Goal: Task Accomplishment & Management: Manage account settings

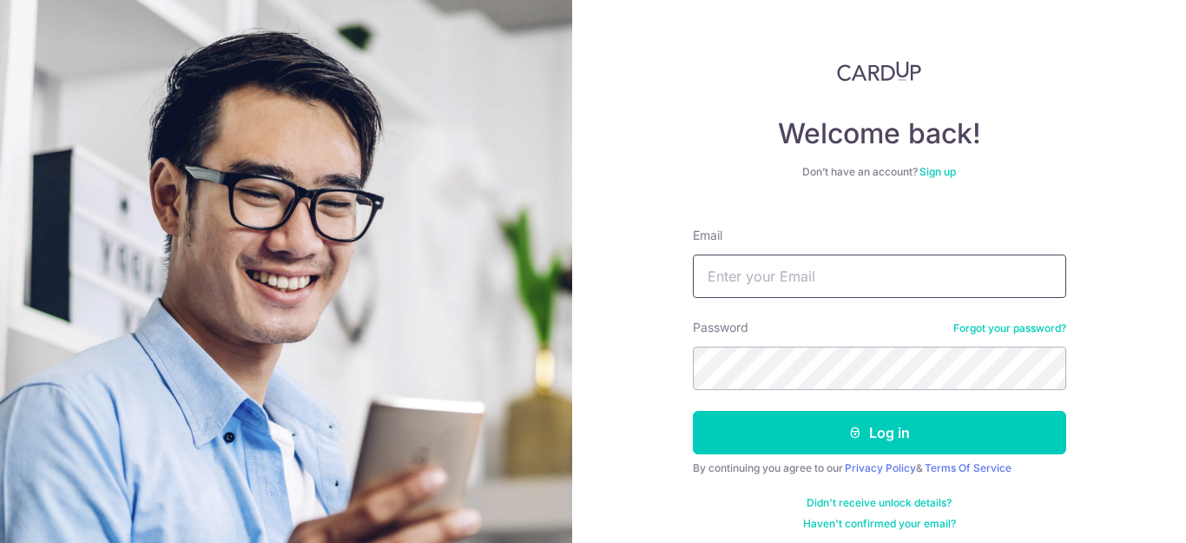
click at [758, 287] on input "Email" at bounding box center [879, 275] width 373 height 43
type input "[EMAIL_ADDRESS][DOMAIN_NAME]"
click at [693, 411] on button "Log in" at bounding box center [879, 432] width 373 height 43
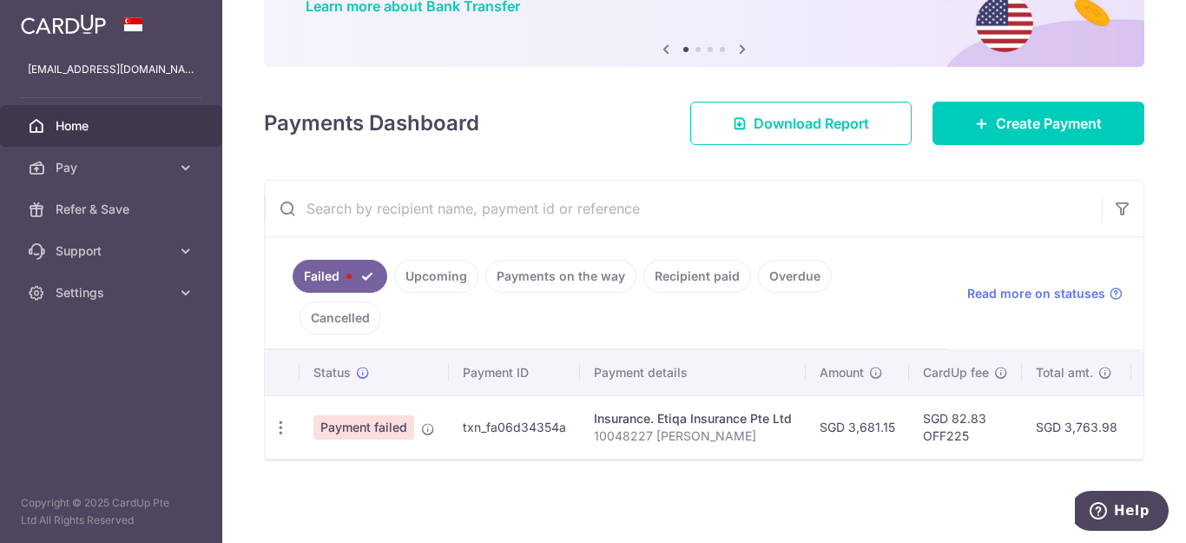
scroll to position [159, 0]
click at [277, 424] on icon "button" at bounding box center [281, 428] width 18 height 18
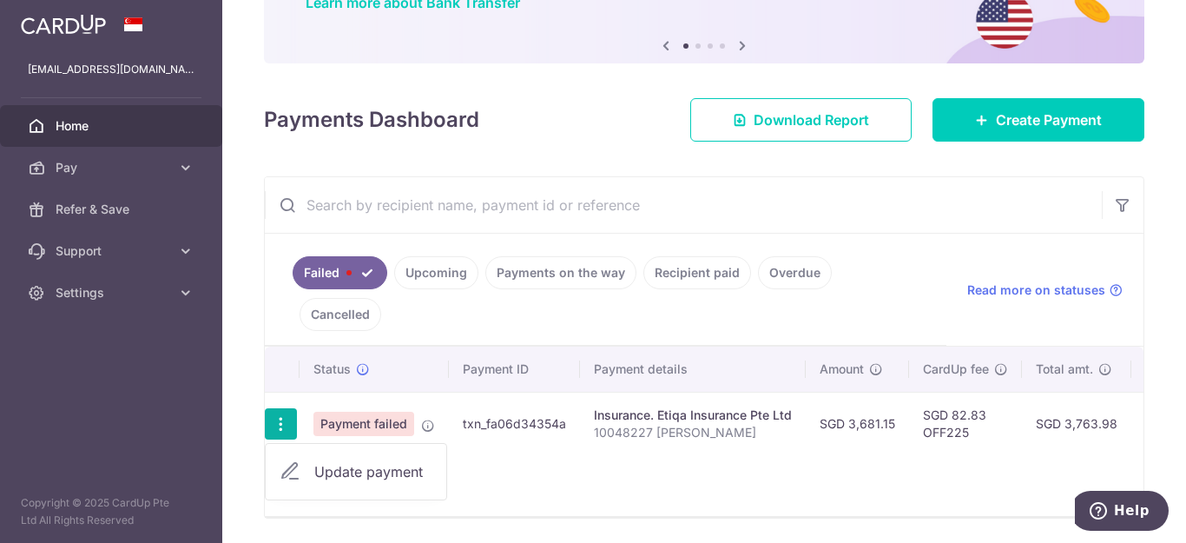
click at [347, 471] on span "Update payment" at bounding box center [373, 471] width 118 height 21
radio input "true"
type input "3,681.15"
type input "10048227 Ng Ai Ching"
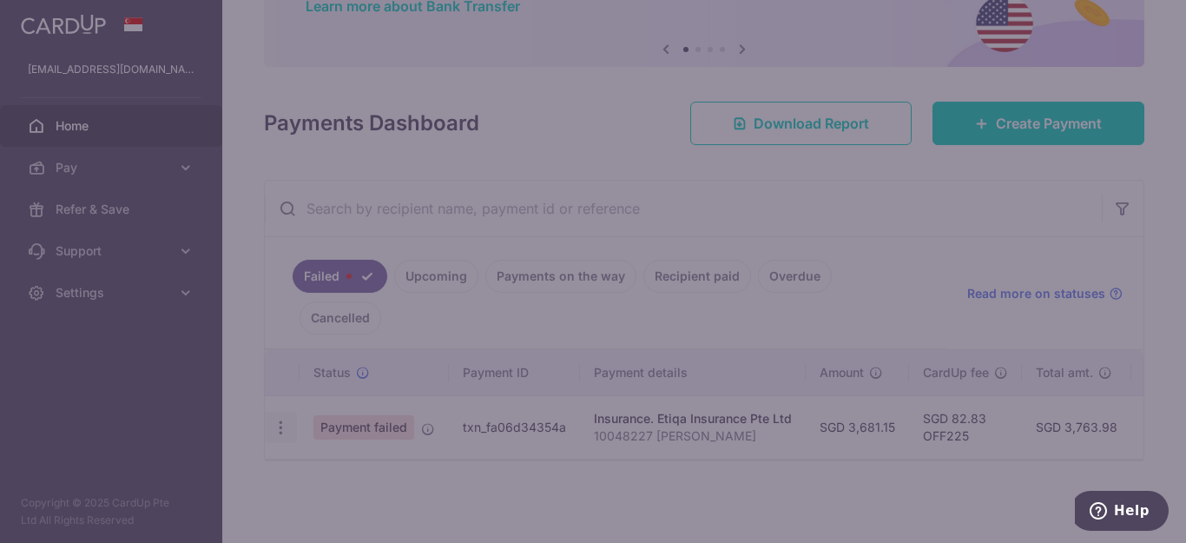
type input "OFF225"
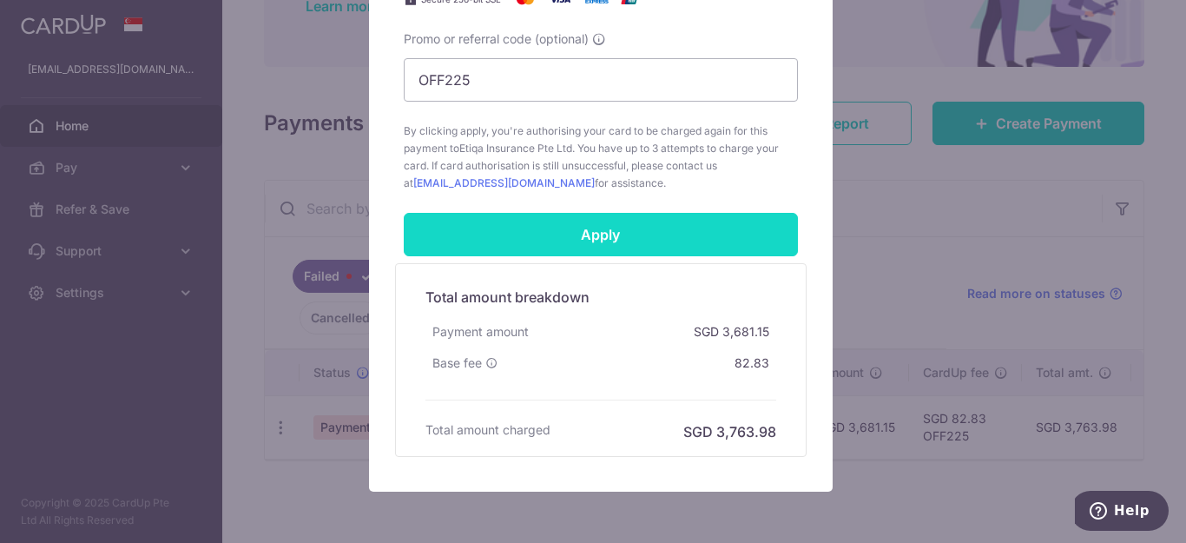
scroll to position [792, 0]
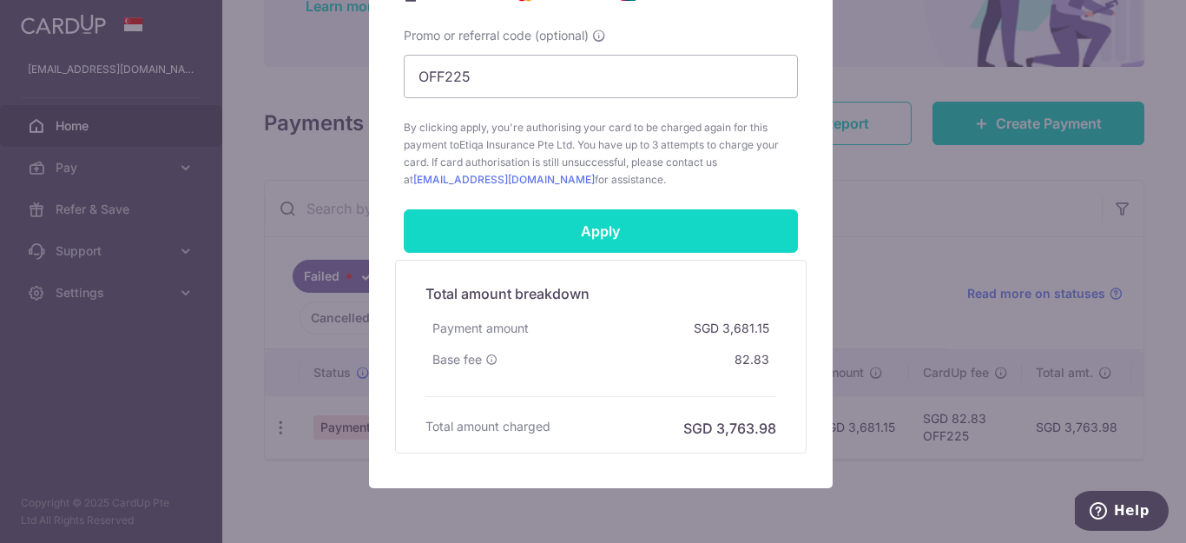
click at [573, 232] on input "Apply" at bounding box center [601, 230] width 394 height 43
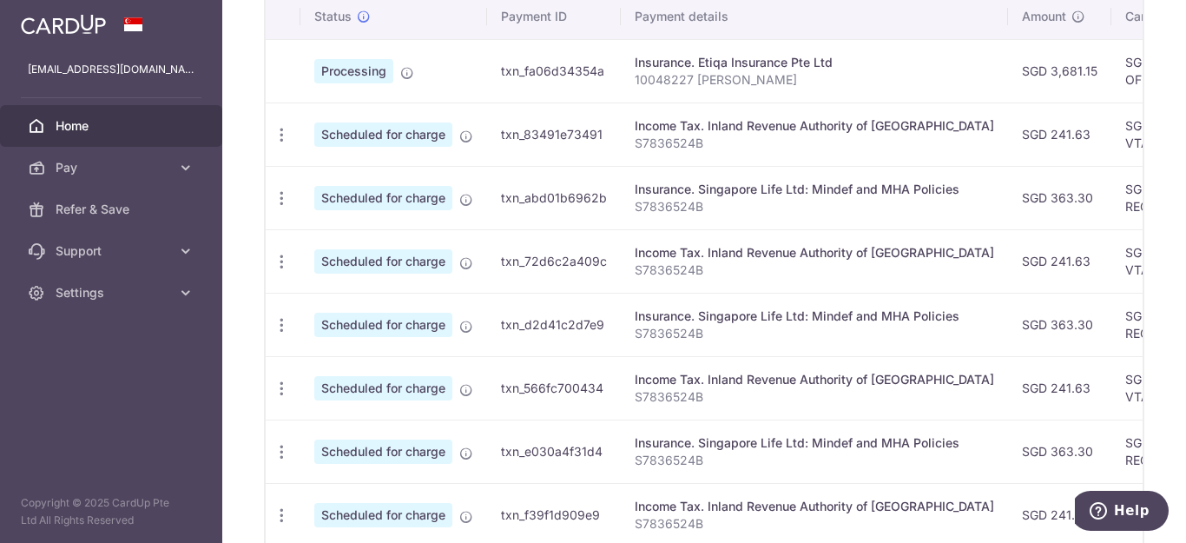
scroll to position [540, 0]
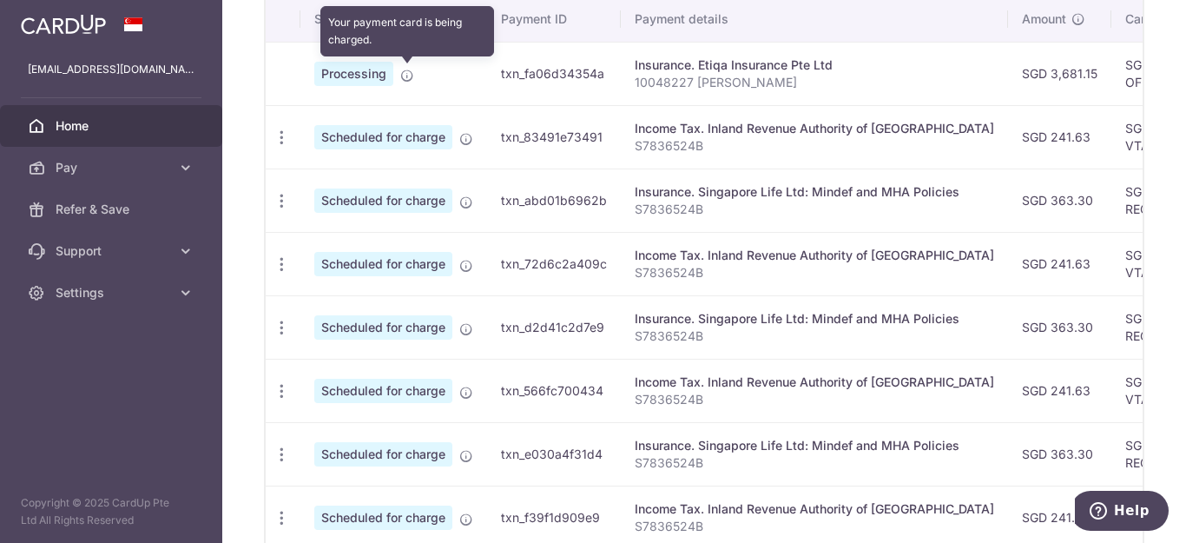
click at [408, 78] on icon at bounding box center [407, 76] width 14 height 14
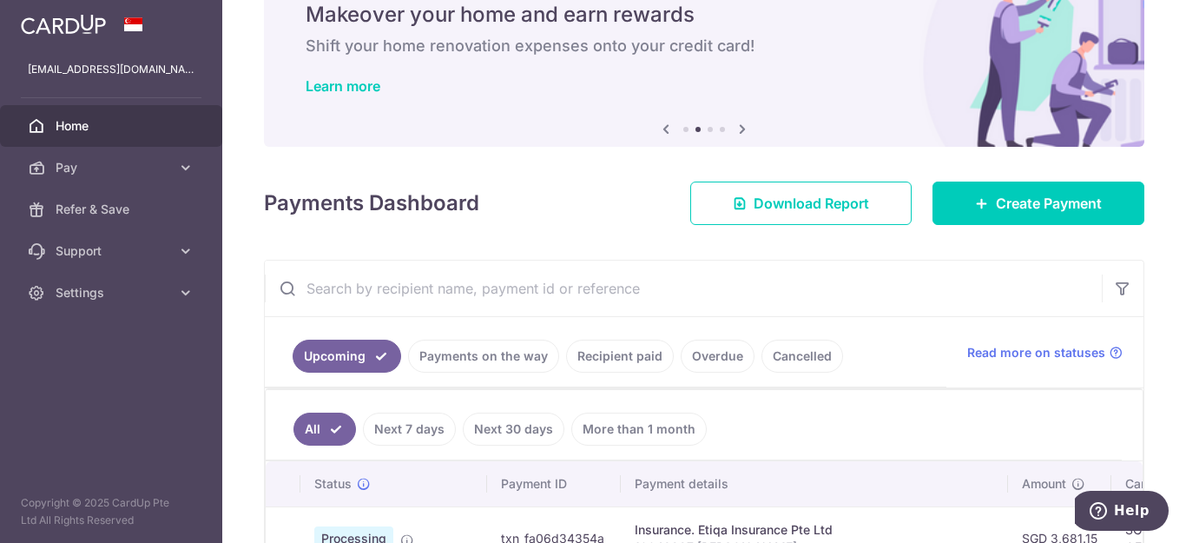
scroll to position [0, 0]
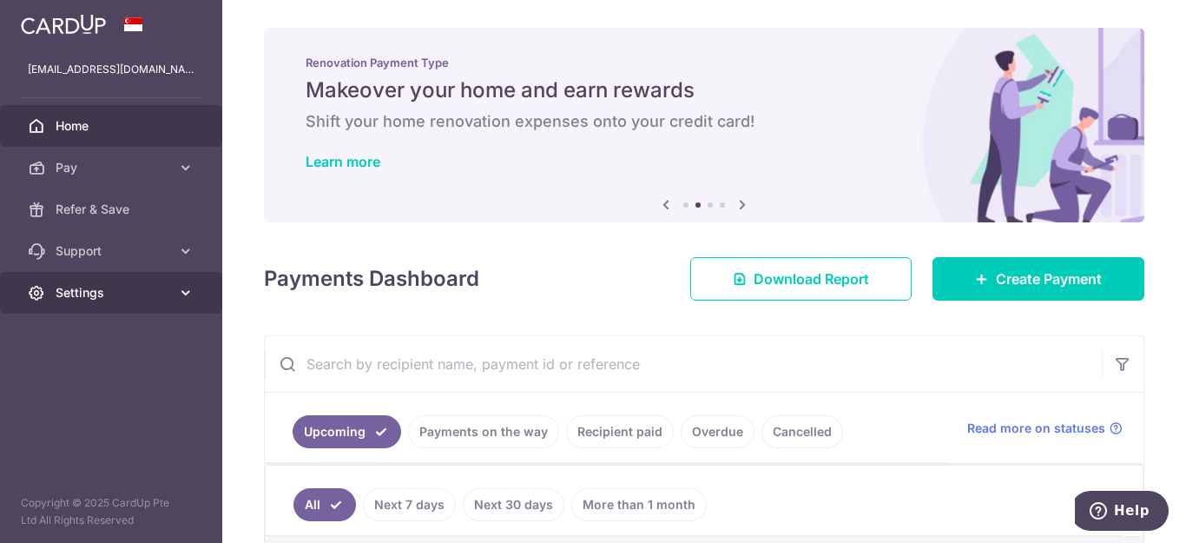
click at [81, 297] on span "Settings" at bounding box center [113, 292] width 115 height 17
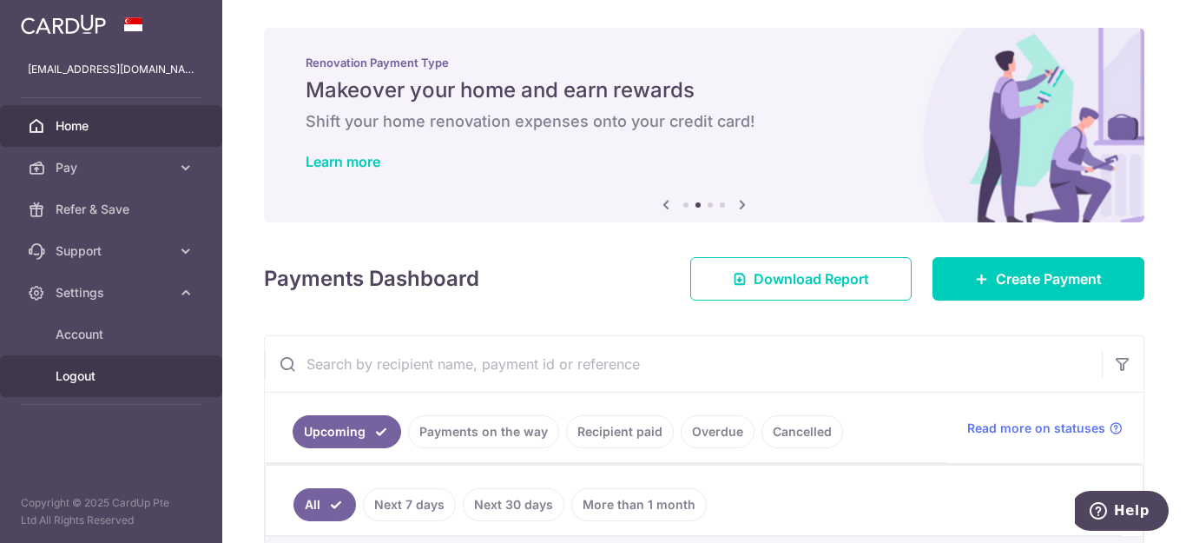
click at [74, 374] on span "Logout" at bounding box center [113, 375] width 115 height 17
